Goal: Task Accomplishment & Management: Manage account settings

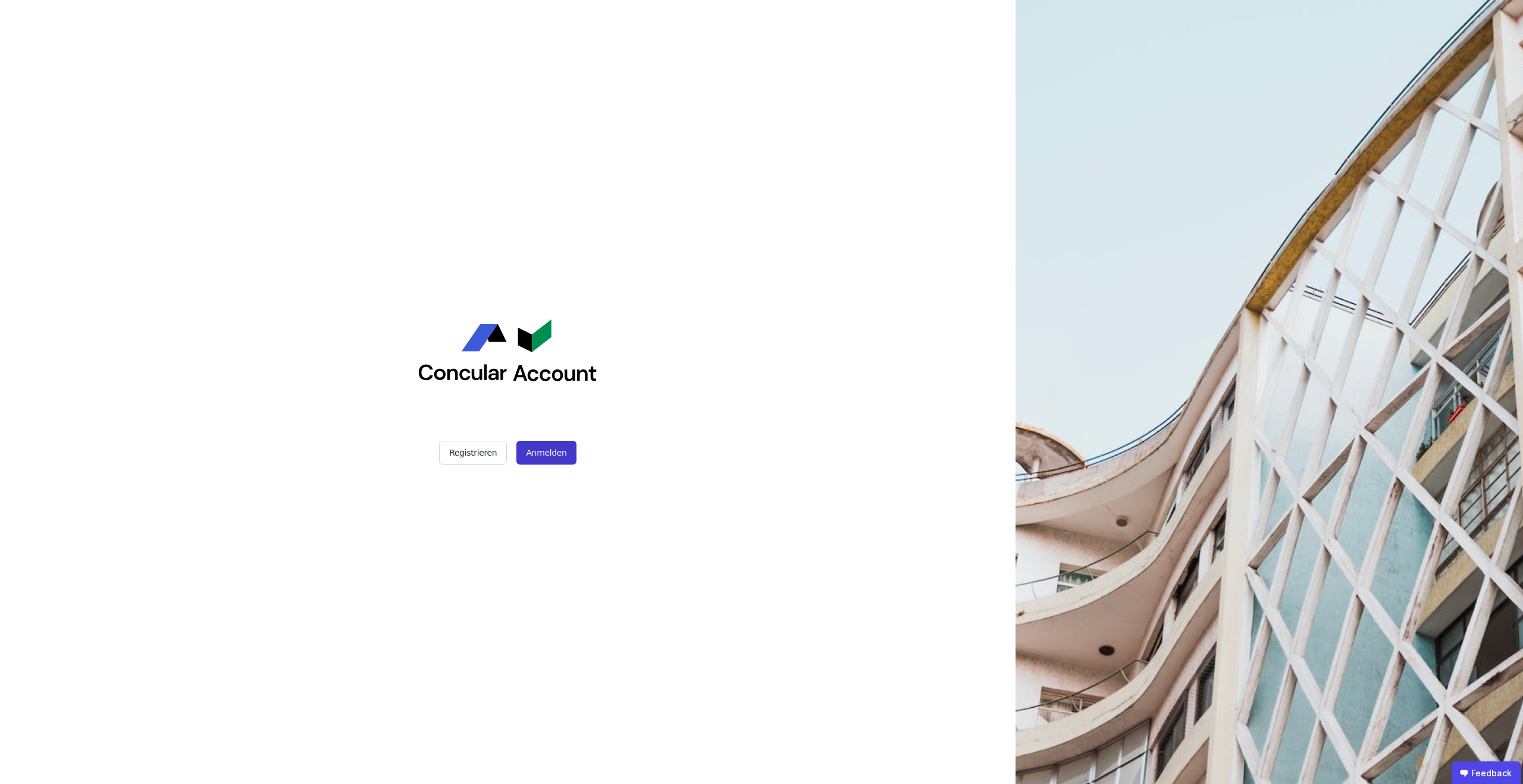
click at [548, 443] on button "Anmelden" at bounding box center [546, 452] width 60 height 23
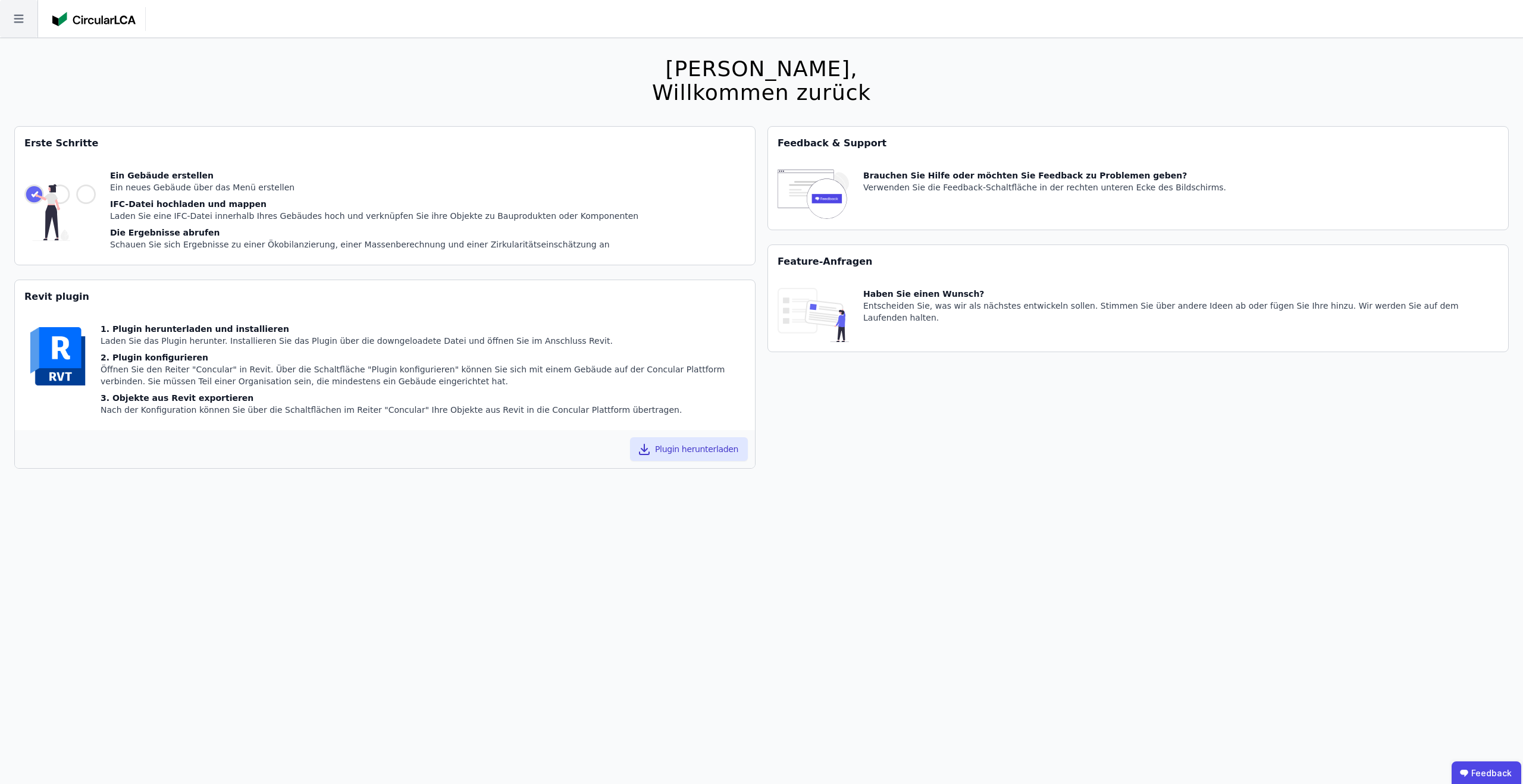
click at [20, 24] on icon at bounding box center [19, 19] width 38 height 38
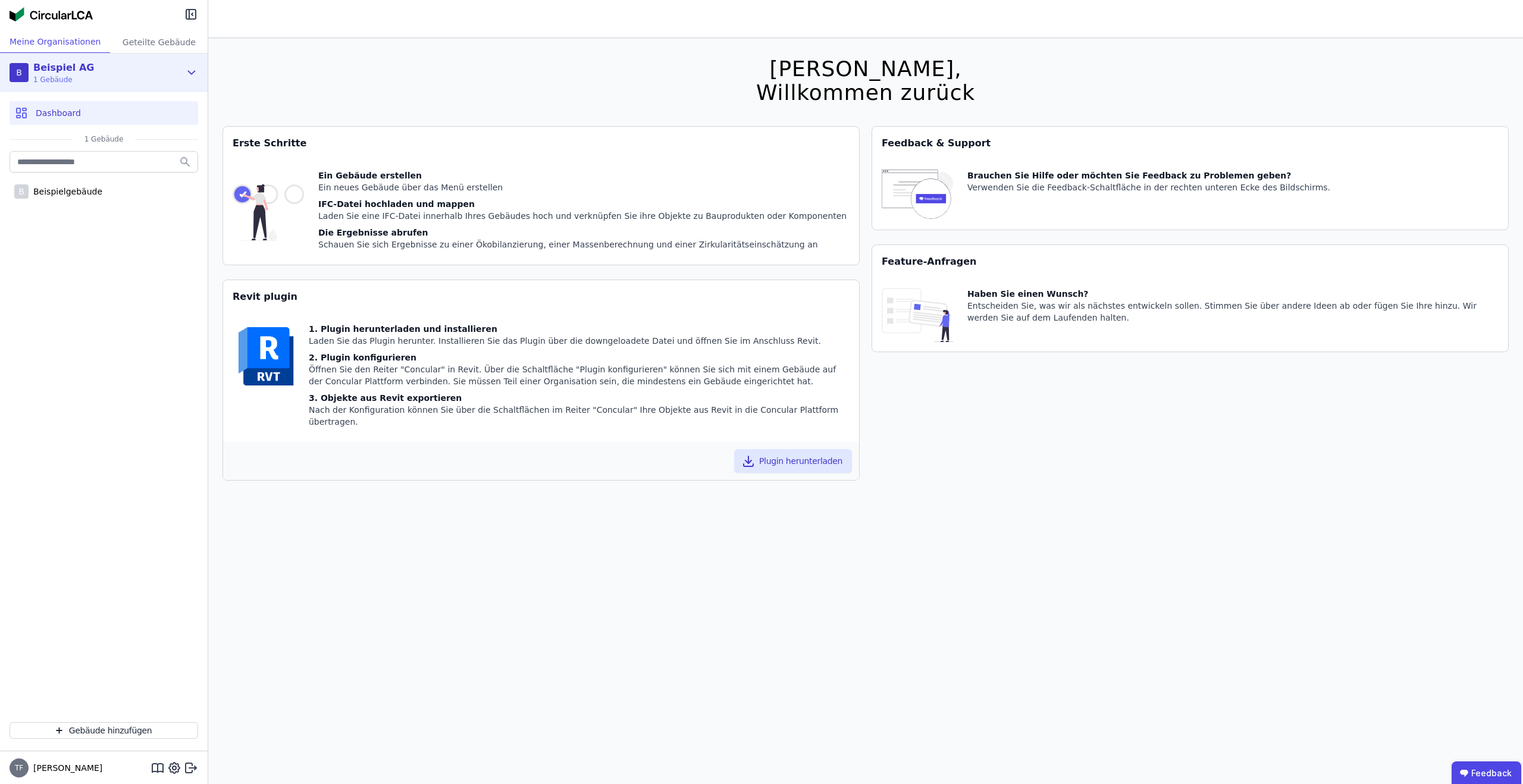
click at [94, 79] on div "B Beispiel AG 1 Gebäude" at bounding box center [95, 72] width 171 height 23
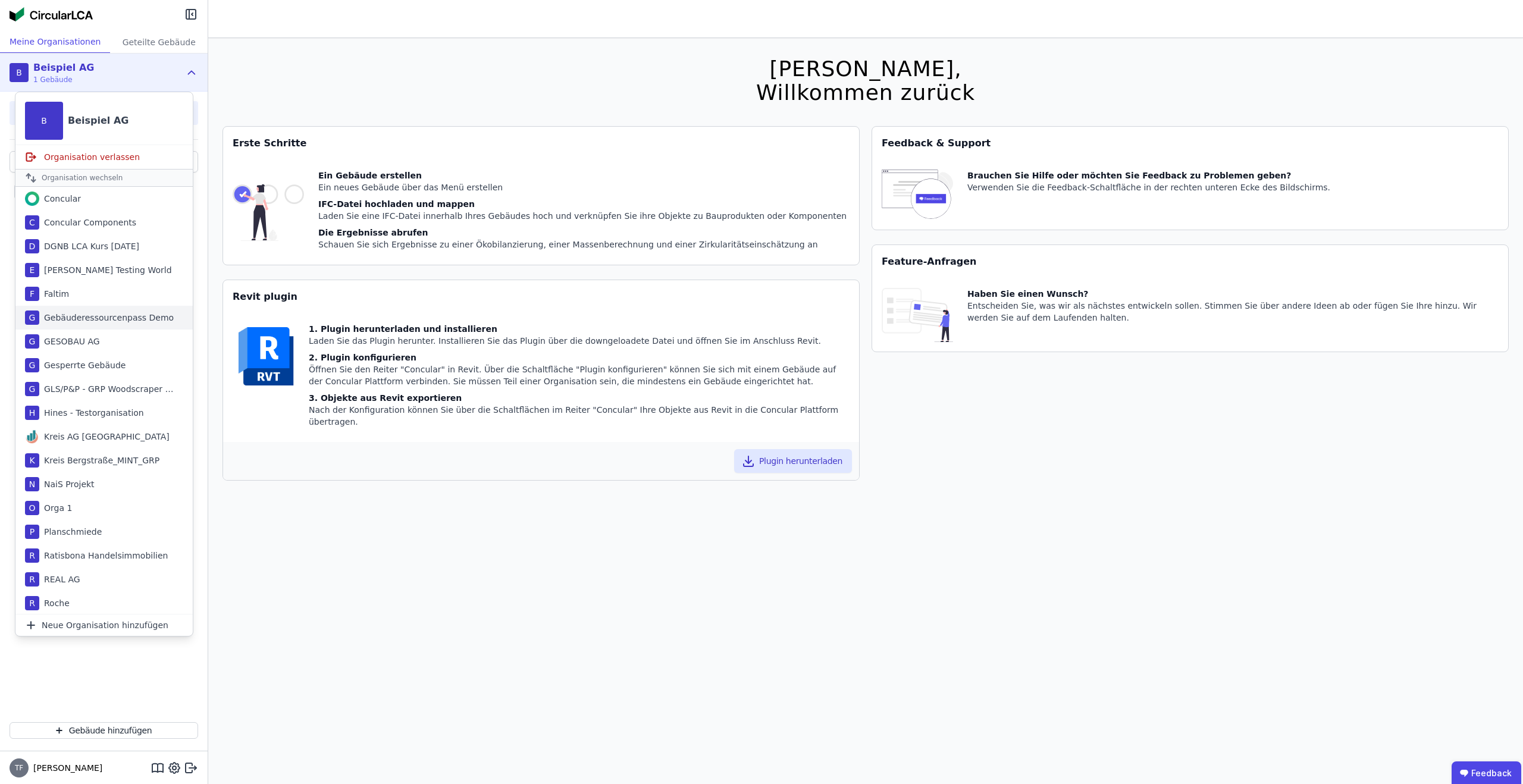
click at [118, 320] on div "Gebäuderessourcenpass Demo" at bounding box center [107, 318] width 135 height 12
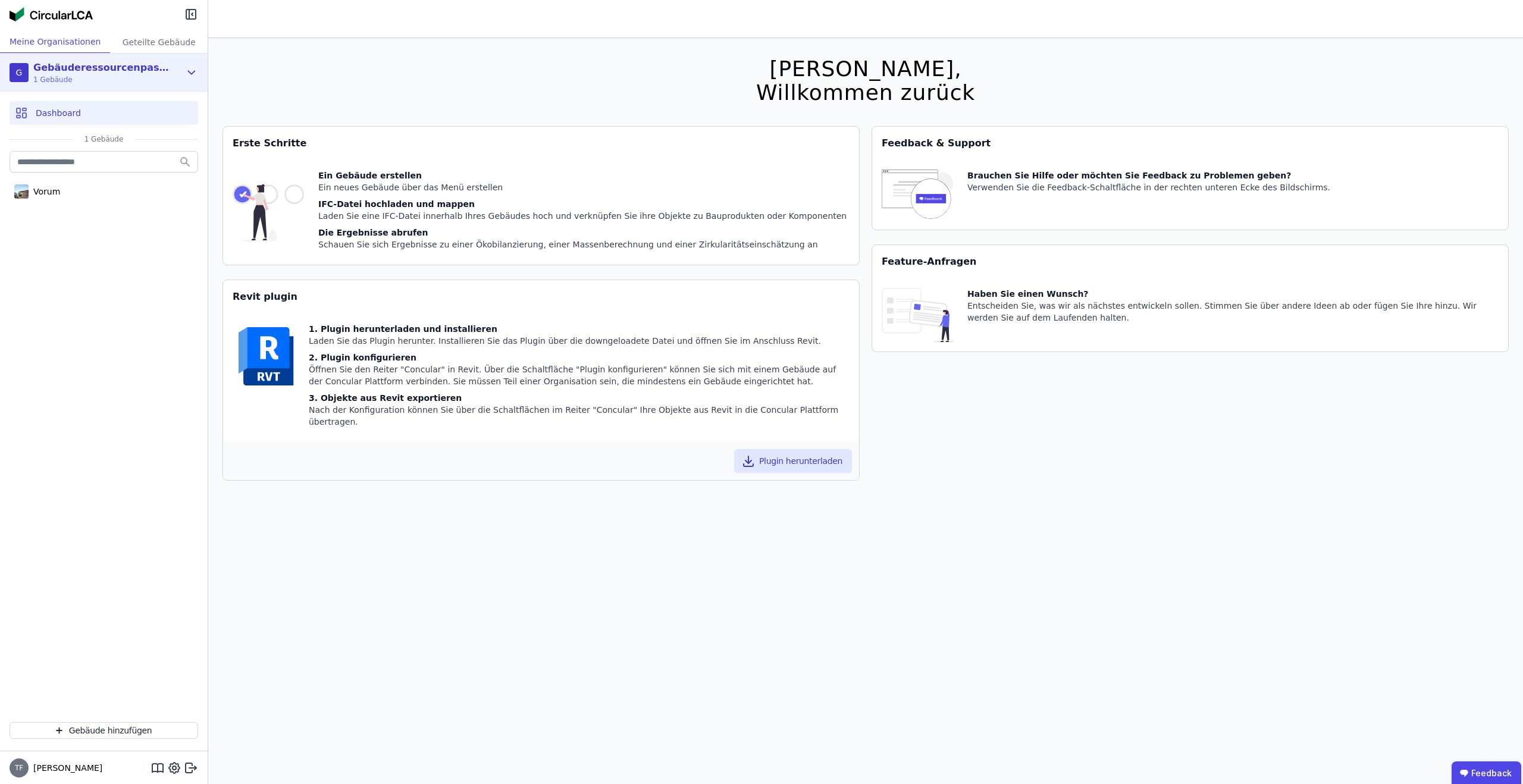
click at [150, 89] on div "G Gebäuderessourcenpass Demo 1 Gebäude" at bounding box center [104, 73] width 208 height 38
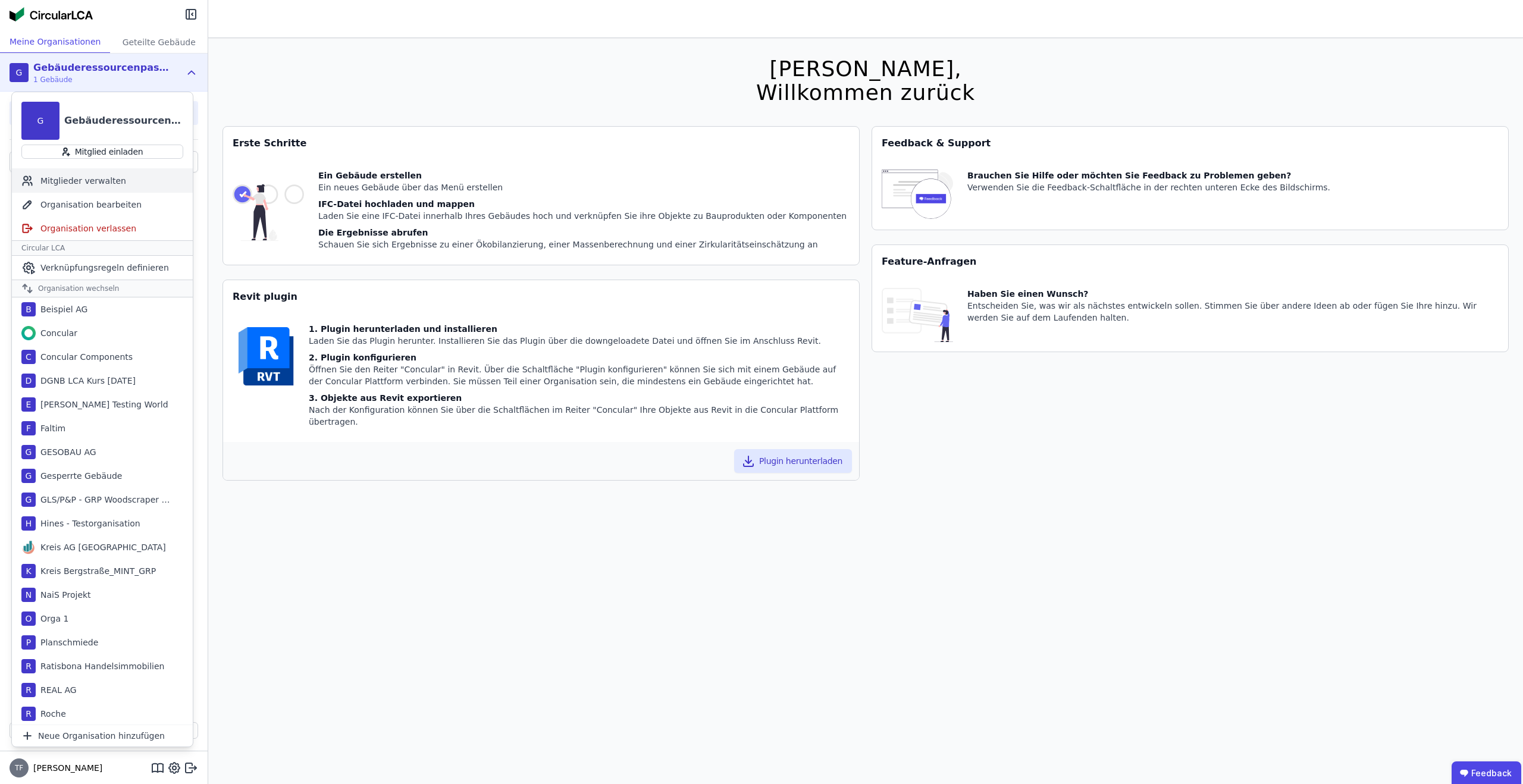
click at [107, 180] on div "Mitglieder verwalten" at bounding box center [102, 180] width 181 height 23
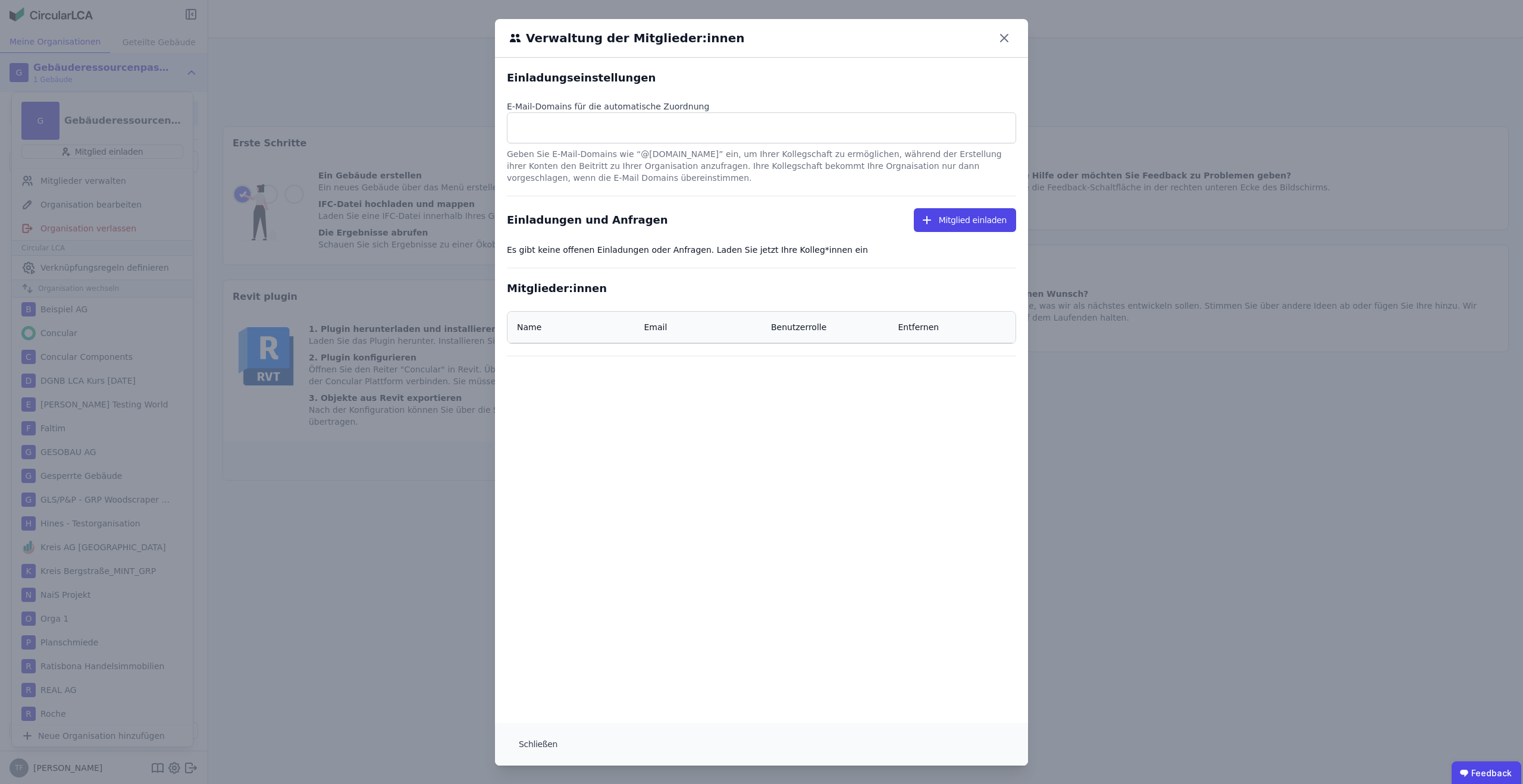
select select "*"
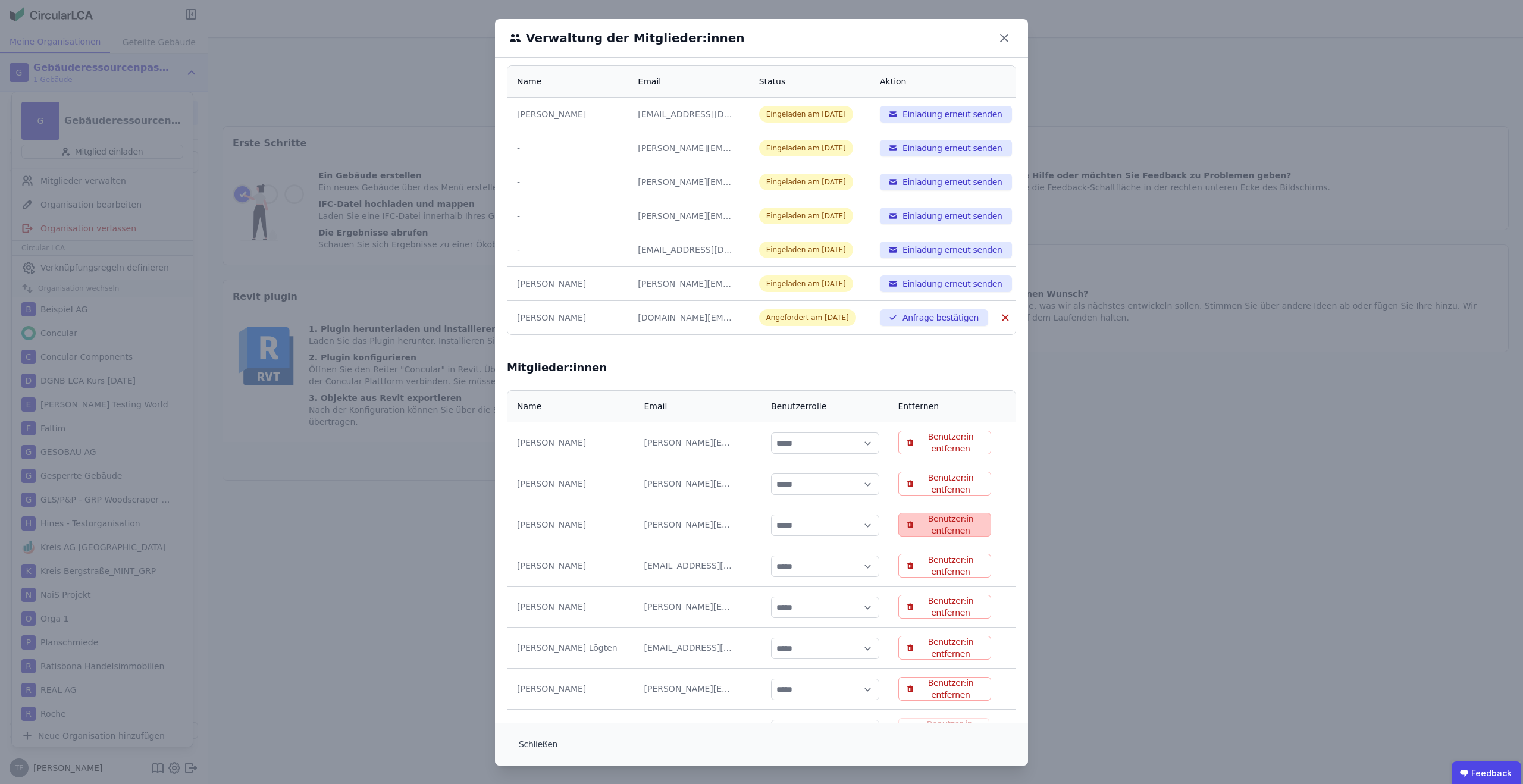
scroll to position [178, 0]
drag, startPoint x: 602, startPoint y: 314, endPoint x: 512, endPoint y: 319, distance: 90.1
click at [512, 319] on td "[PERSON_NAME]" at bounding box center [568, 318] width 121 height 34
drag, startPoint x: 517, startPoint y: 318, endPoint x: 555, endPoint y: 318, distance: 38.0
click at [554, 318] on div "[PERSON_NAME]" at bounding box center [568, 319] width 102 height 12
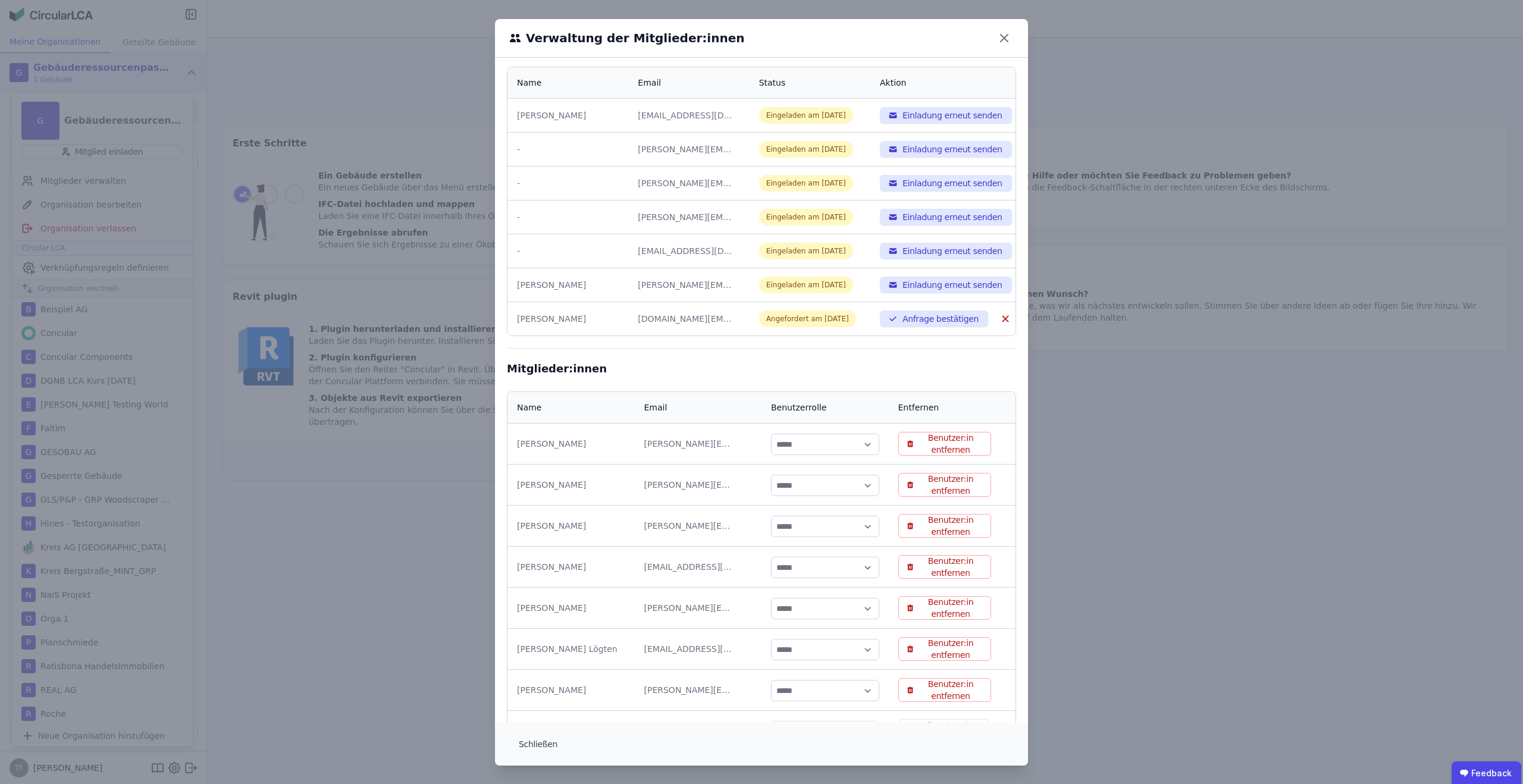
scroll to position [177, 0]
click at [1003, 33] on icon at bounding box center [1004, 38] width 19 height 19
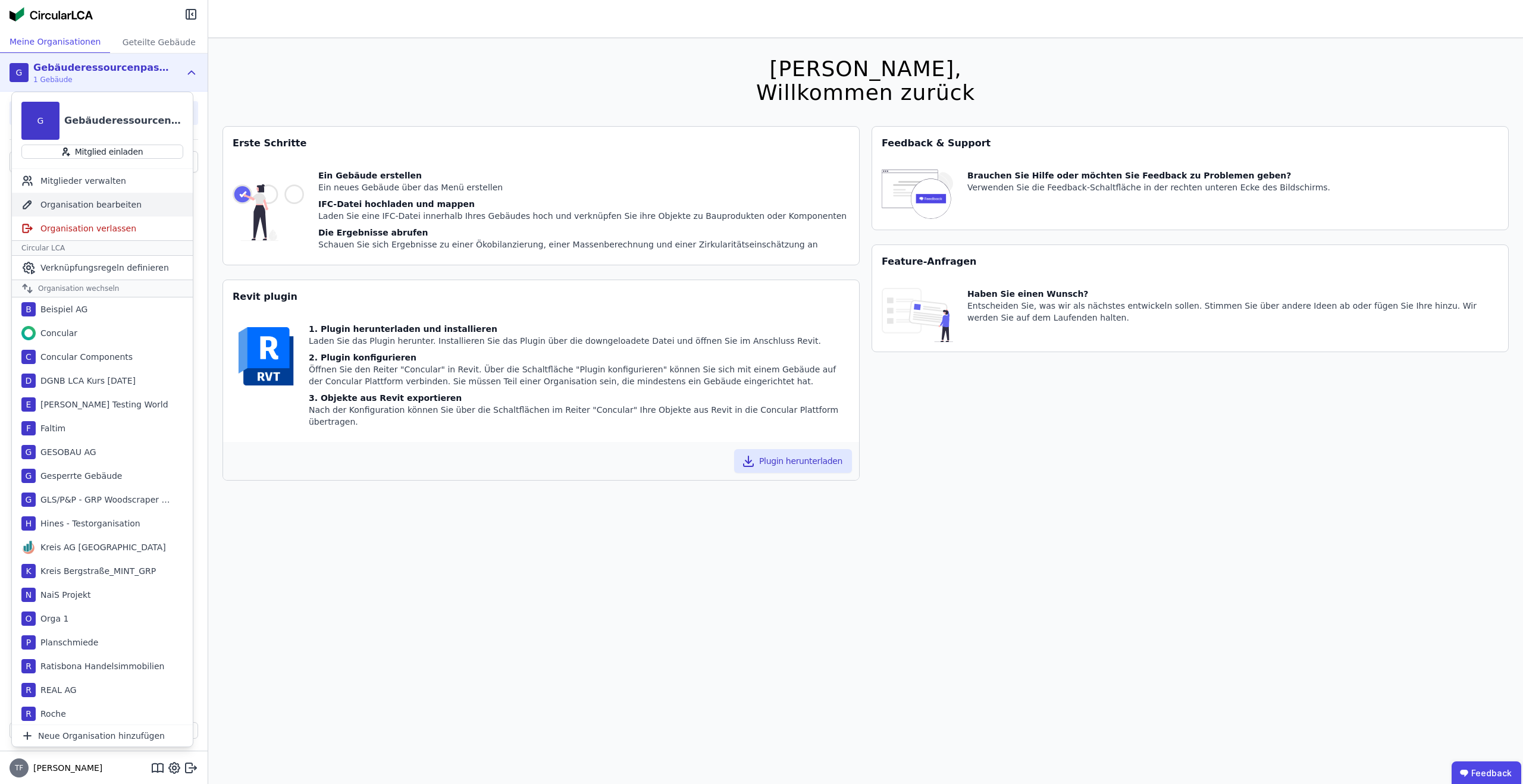
click at [87, 197] on div "Organisation bearbeiten" at bounding box center [102, 204] width 181 height 23
select select "**********"
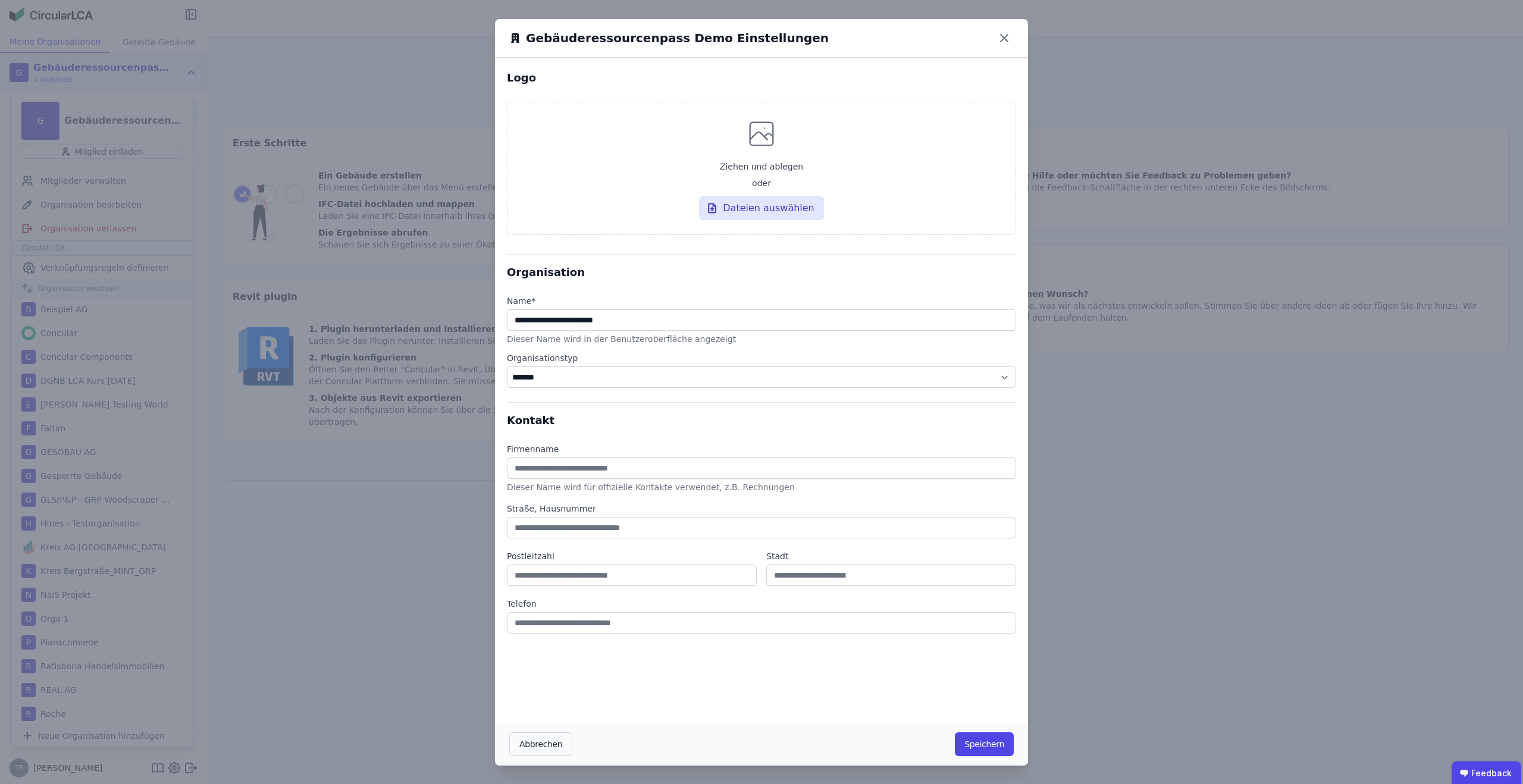
drag, startPoint x: 529, startPoint y: 739, endPoint x: 432, endPoint y: 612, distance: 159.8
click at [529, 739] on button "Abbrechen" at bounding box center [541, 744] width 63 height 23
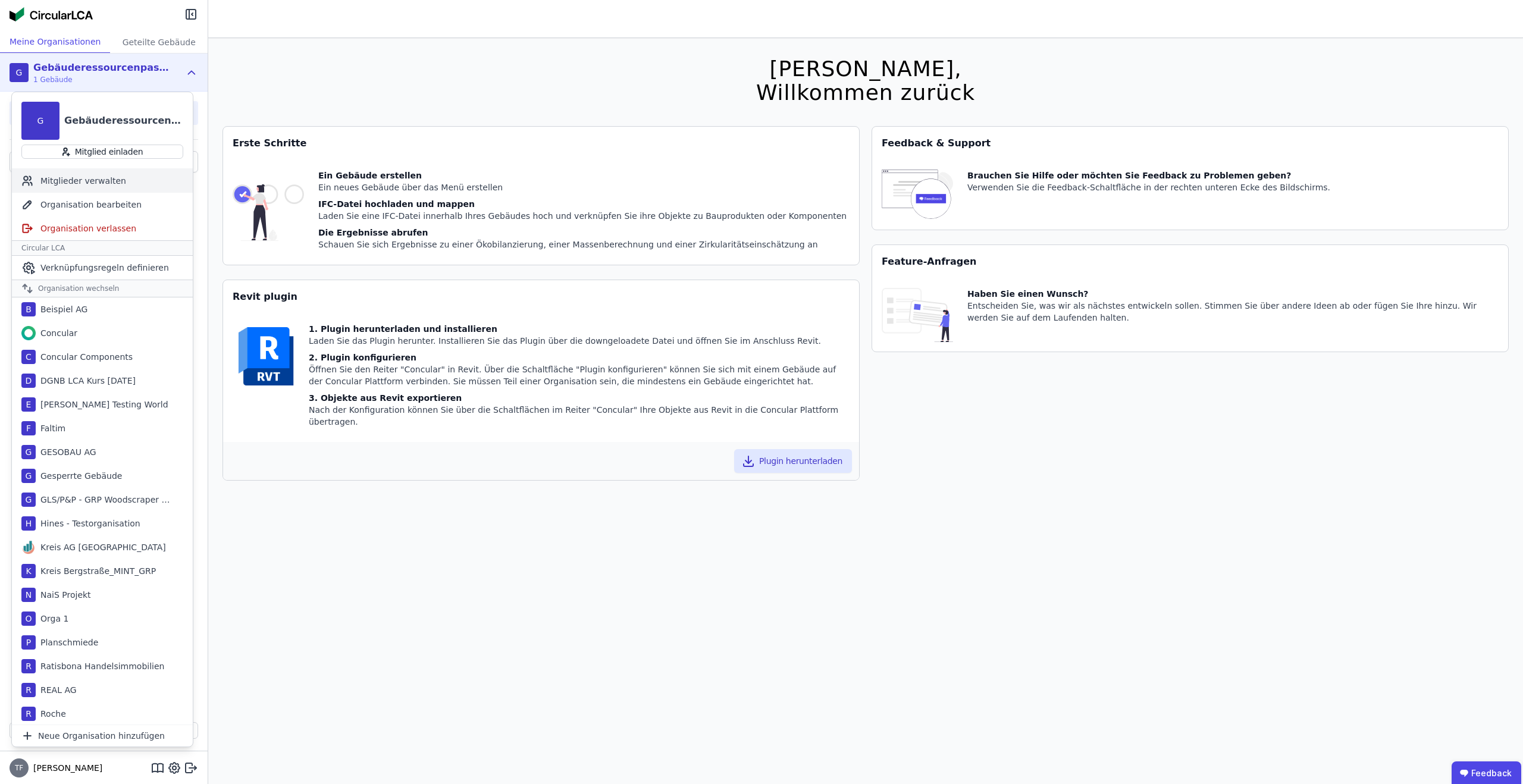
click at [99, 177] on div "Mitglieder verwalten" at bounding box center [102, 180] width 181 height 23
select select "*"
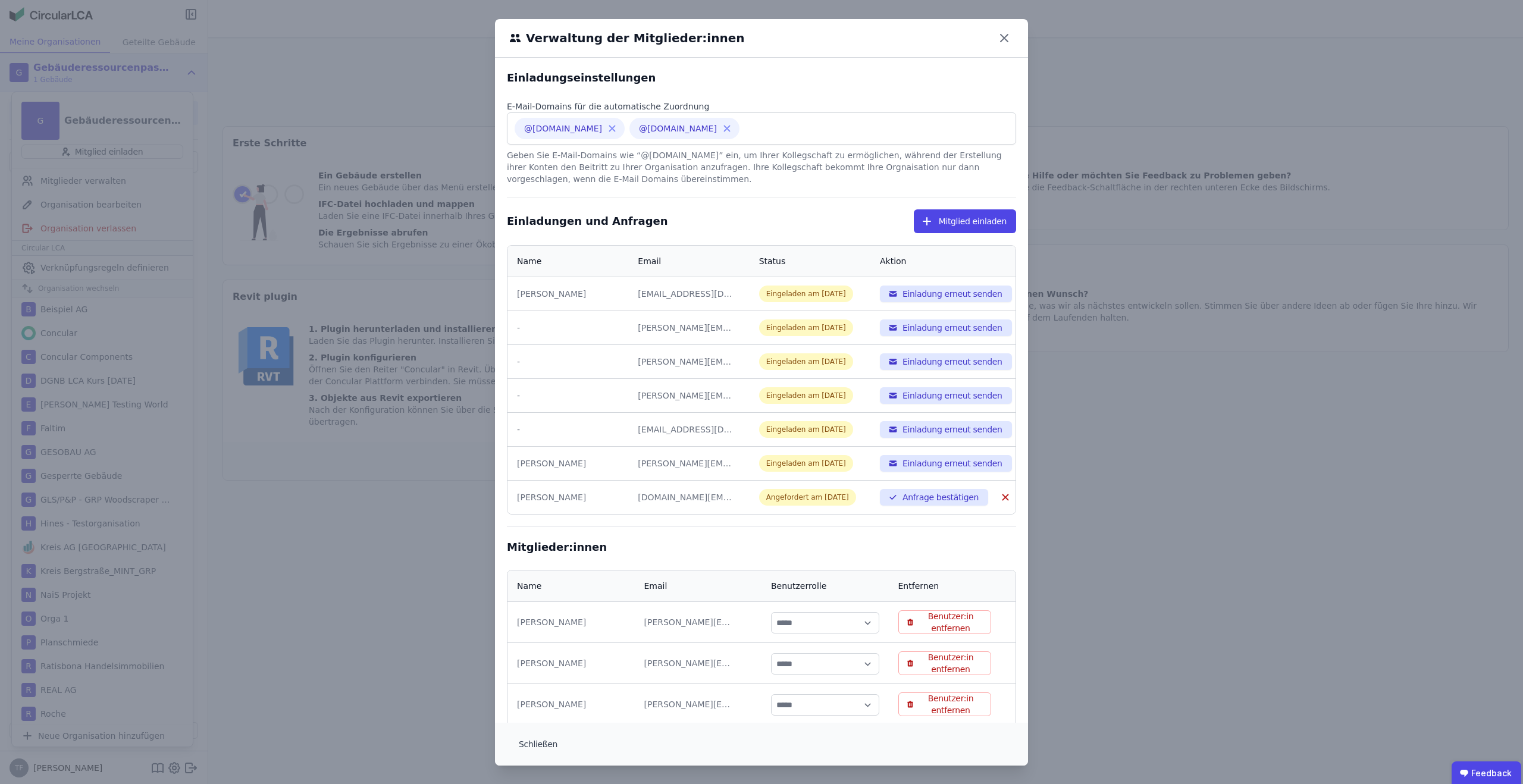
click at [607, 126] on icon at bounding box center [613, 129] width 11 height 11
click at [607, 124] on icon at bounding box center [613, 129] width 11 height 11
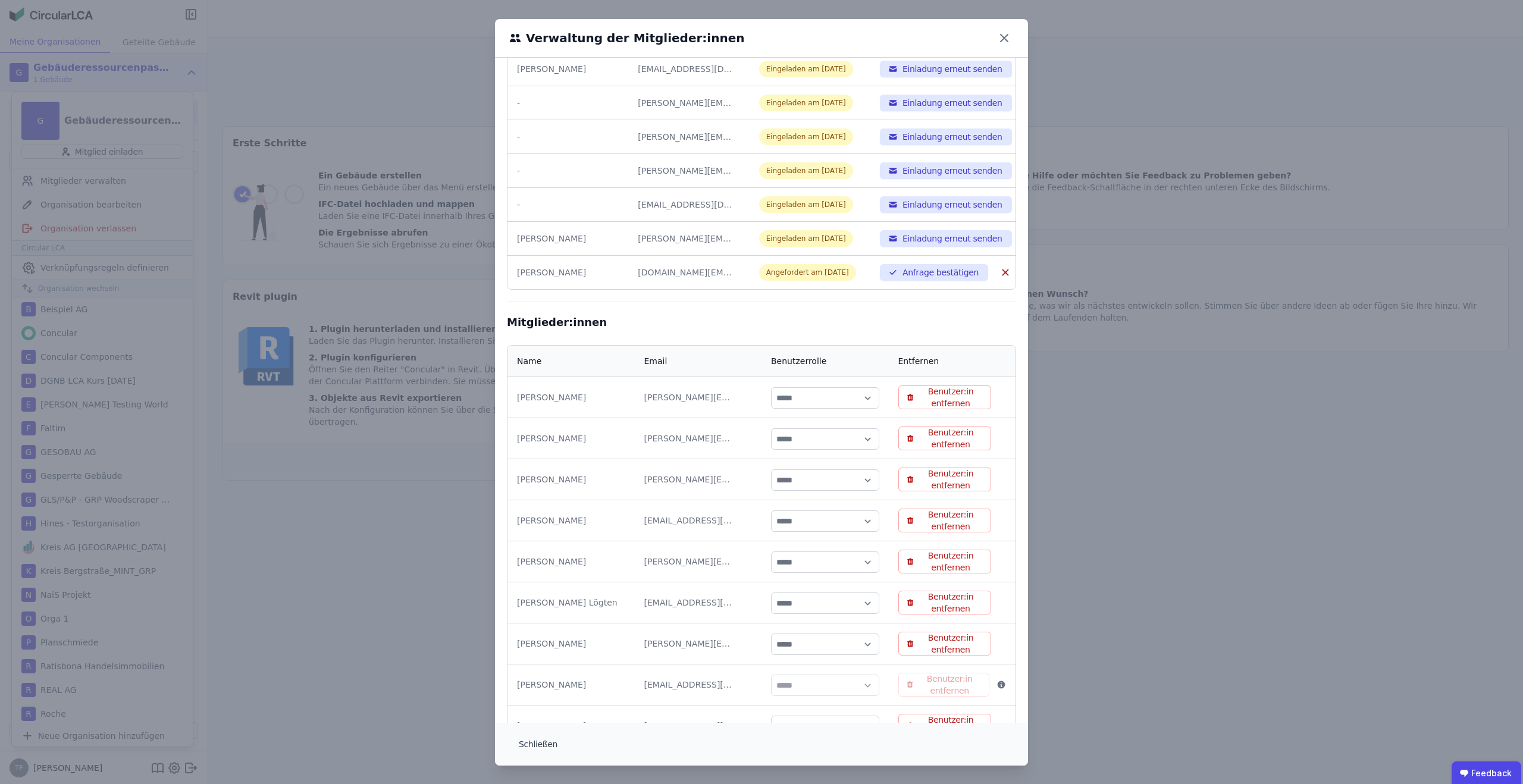
scroll to position [231, 0]
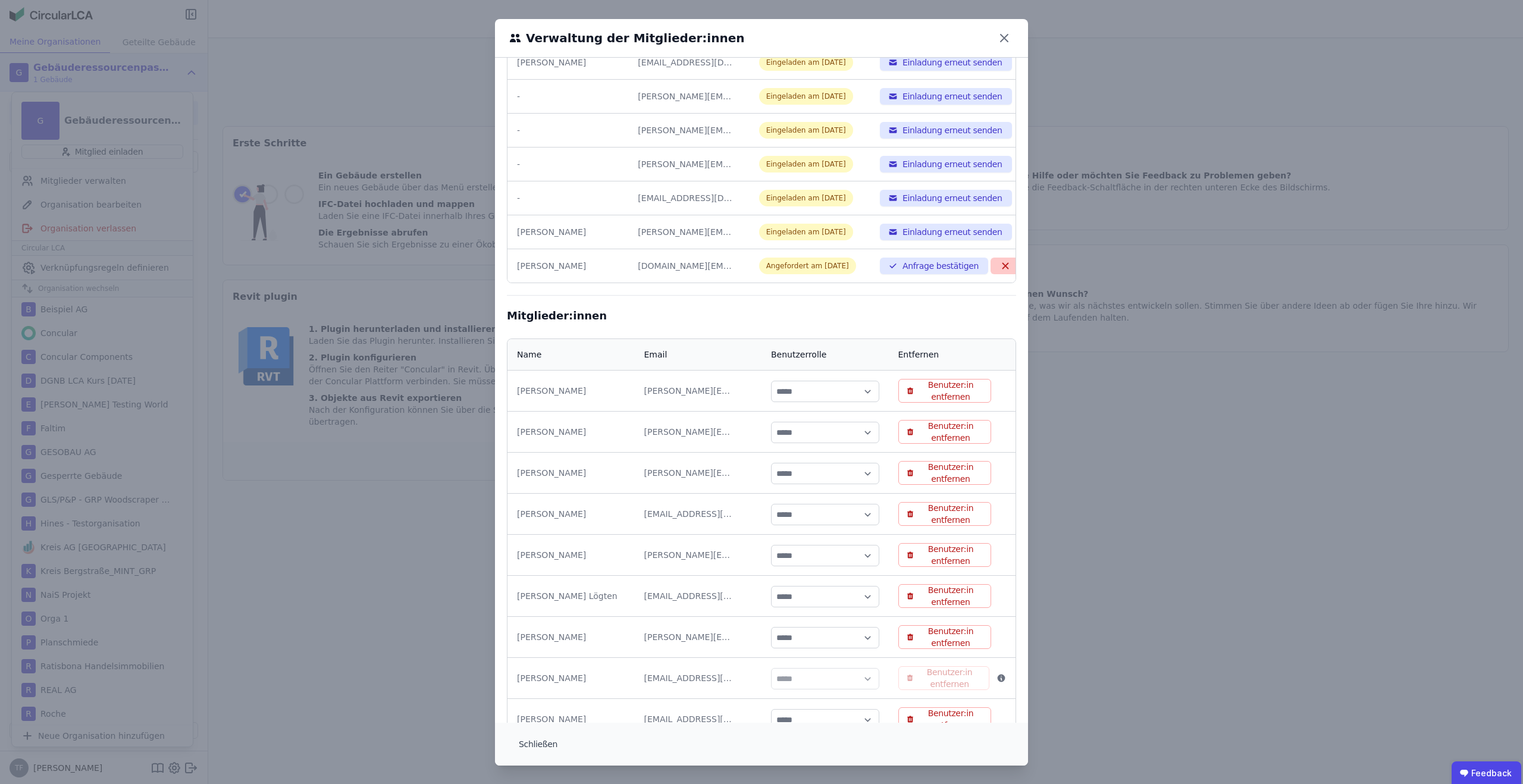
click at [1003, 265] on icon "button" at bounding box center [1006, 266] width 7 height 7
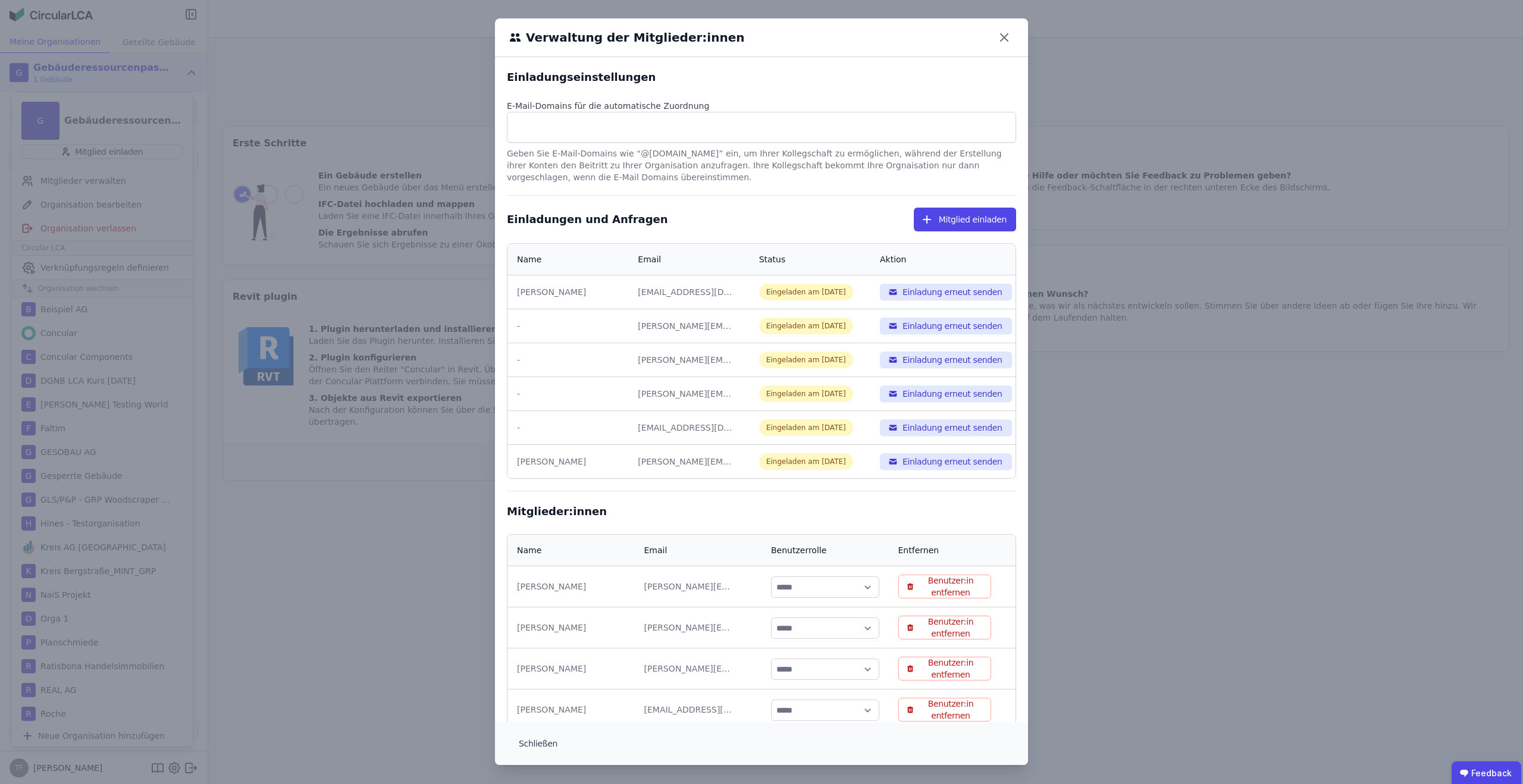
scroll to position [0, 0]
click at [546, 741] on button "Schließen" at bounding box center [538, 744] width 57 height 23
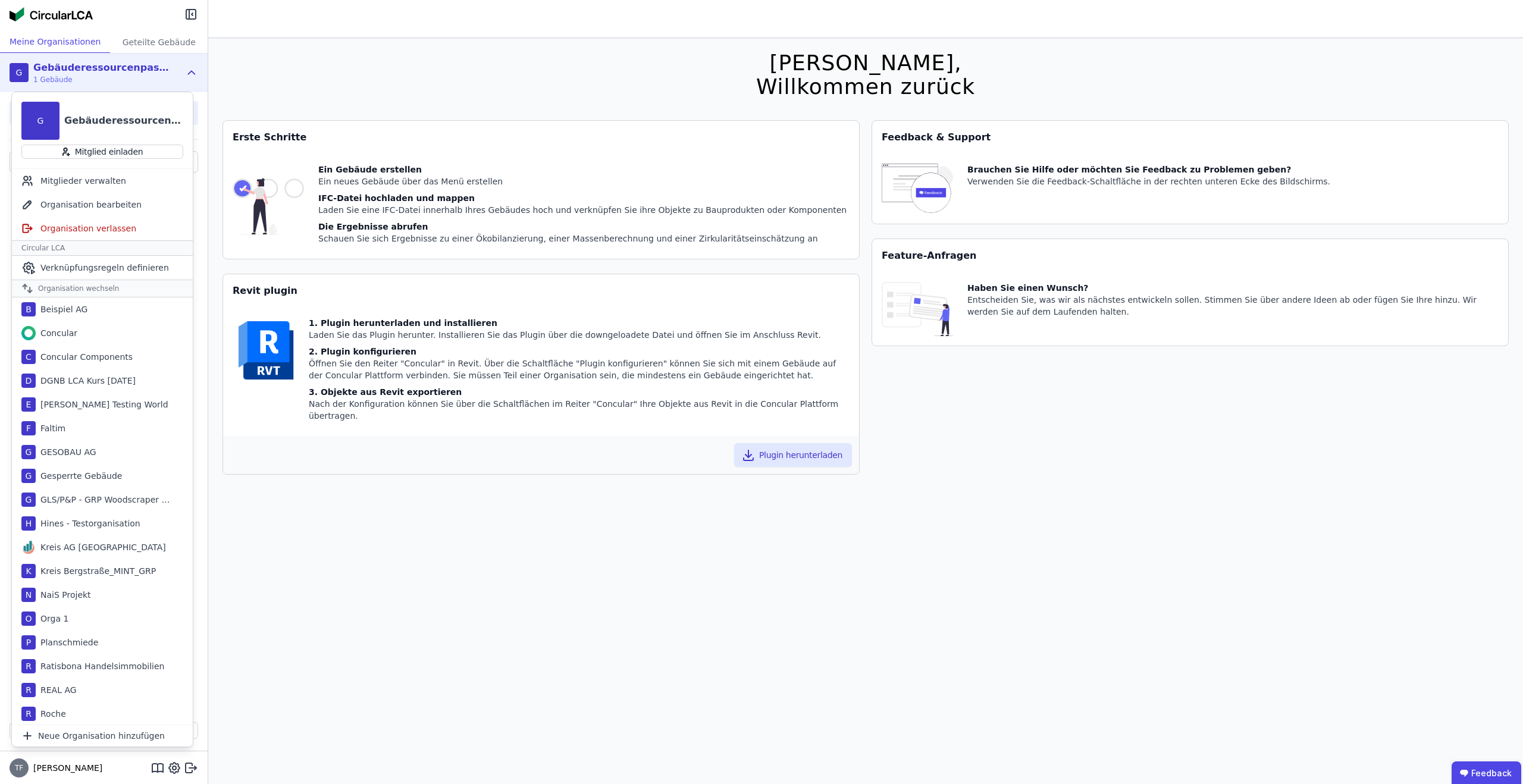
click at [188, 62] on div "G Gebäuderessourcenpass Demo 1 Gebäude" at bounding box center [104, 73] width 208 height 38
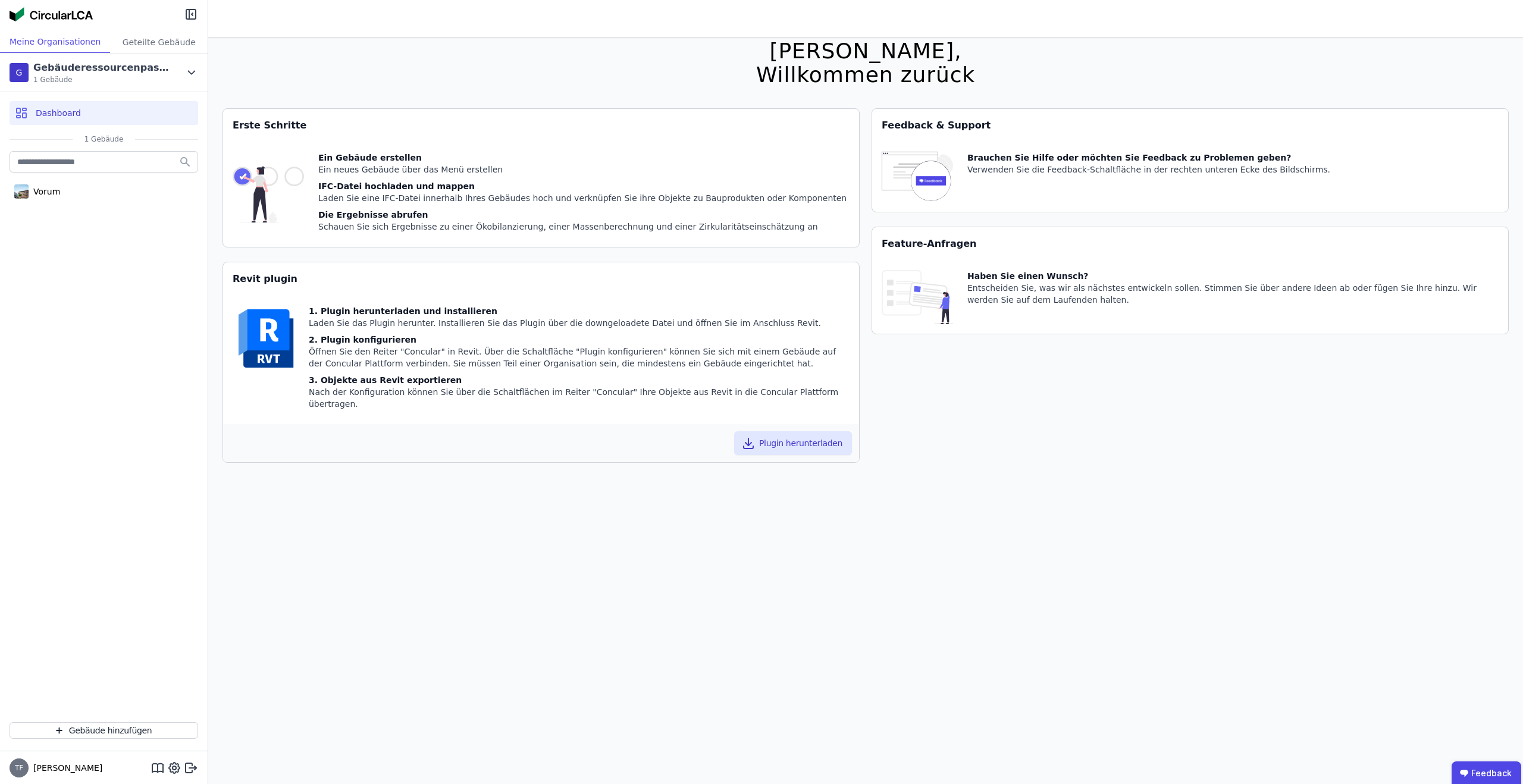
scroll to position [17, 0]
